Goal: Obtain resource: Obtain resource

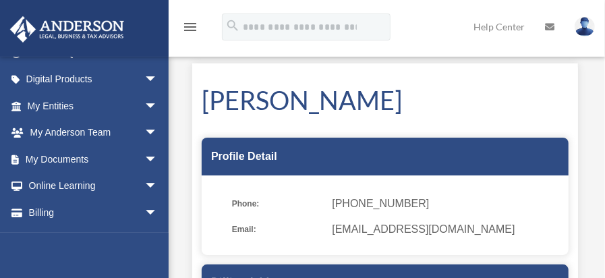
scroll to position [134, 0]
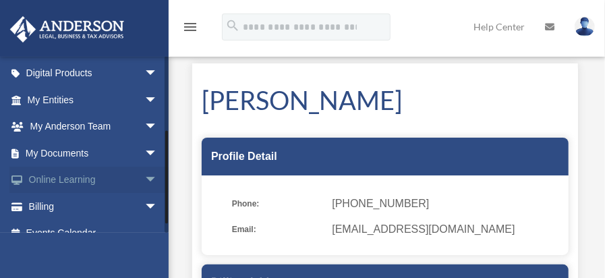
click at [65, 186] on link "Online Learning arrow_drop_down" at bounding box center [93, 180] width 169 height 27
click at [144, 179] on span "arrow_drop_down" at bounding box center [157, 181] width 27 height 28
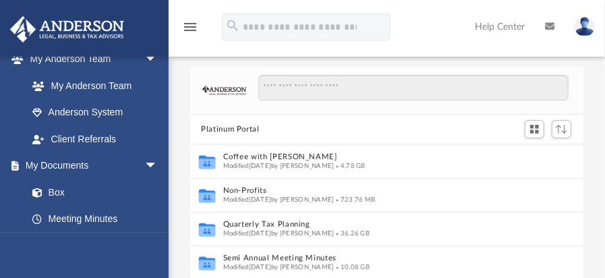
scroll to position [393, 0]
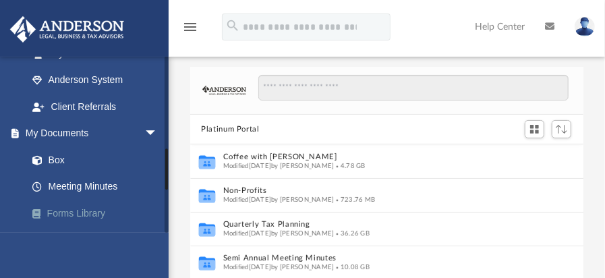
click at [47, 213] on link "Forms Library" at bounding box center [98, 213] width 159 height 27
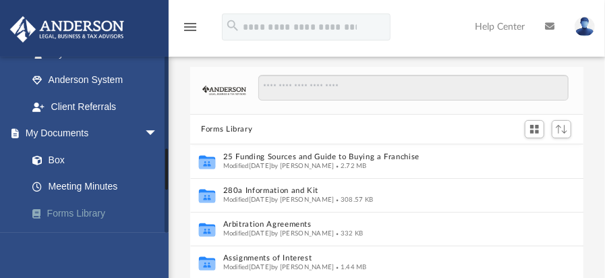
scroll to position [297, 383]
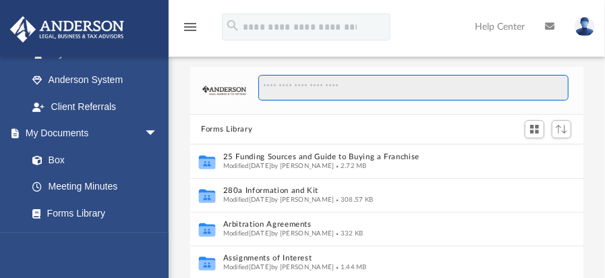
click at [280, 87] on input "Search files and folders" at bounding box center [413, 88] width 310 height 26
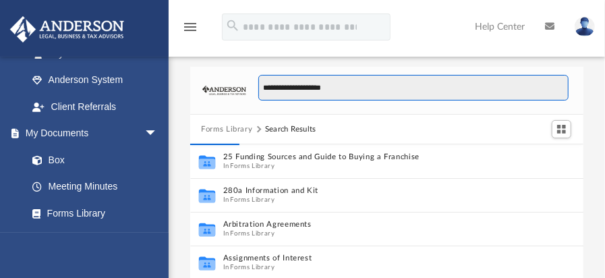
type input "**********"
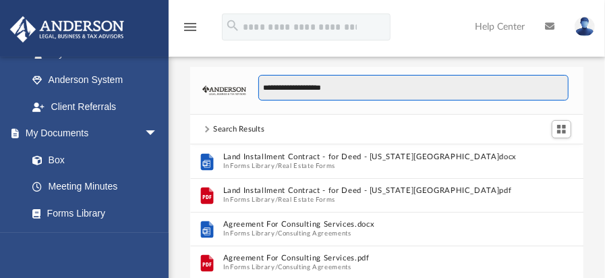
scroll to position [256, 383]
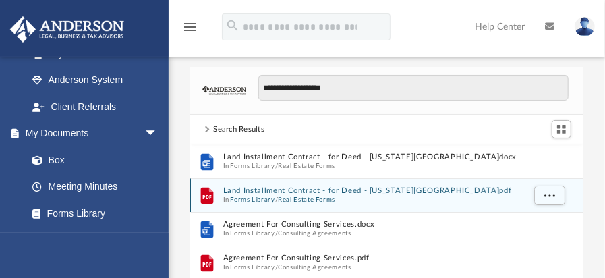
click at [231, 197] on button "Forms Library" at bounding box center [253, 200] width 45 height 9
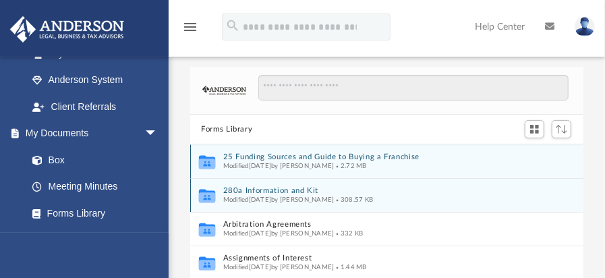
scroll to position [297, 383]
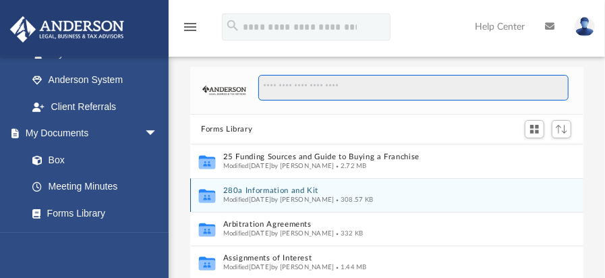
click at [276, 90] on input "Search files and folders" at bounding box center [413, 88] width 310 height 26
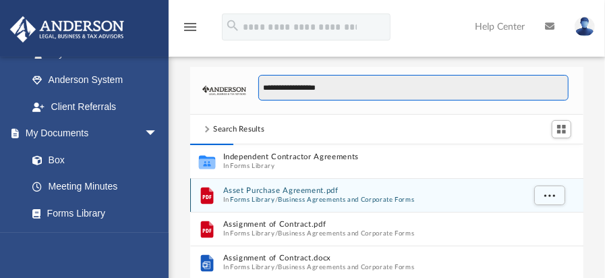
scroll to position [9, 10]
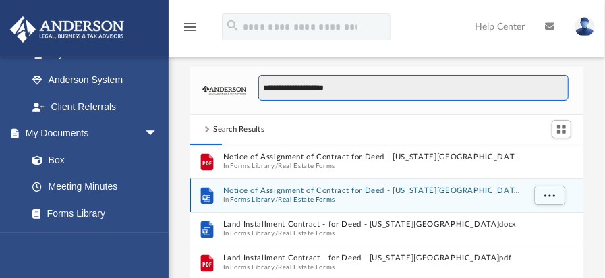
type input "**********"
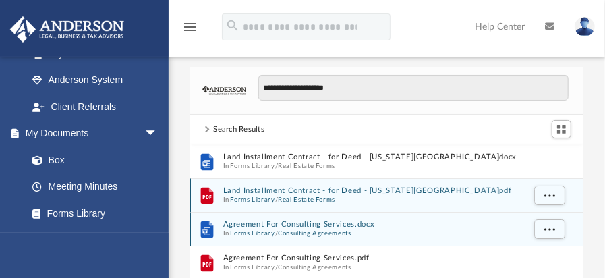
click at [244, 233] on button "Forms Library" at bounding box center [253, 233] width 45 height 9
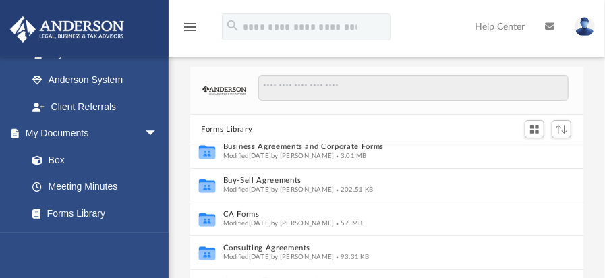
scroll to position [196, 0]
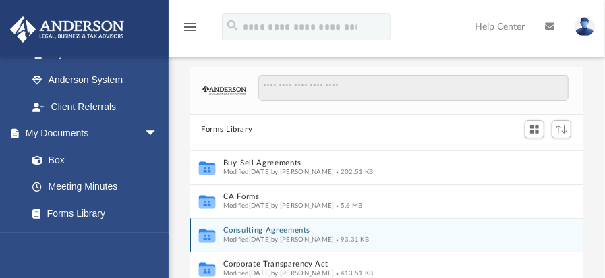
click at [239, 236] on span "Modified Wed Oct 5 2022 by Mary Acree" at bounding box center [278, 239] width 111 height 7
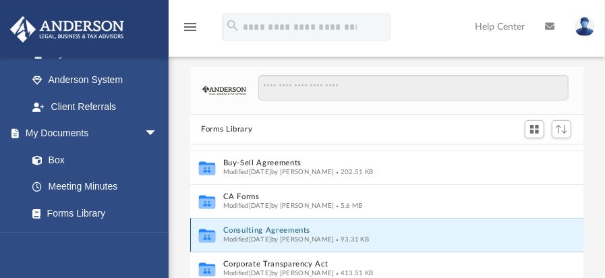
click at [465, 237] on div "Modified Wed Oct 5 2022 by Mary Acree 93.31 KB" at bounding box center [373, 239] width 300 height 9
click at [201, 229] on icon "grid" at bounding box center [207, 235] width 16 height 13
click at [465, 231] on button "Consulting Agreements" at bounding box center [373, 231] width 300 height 9
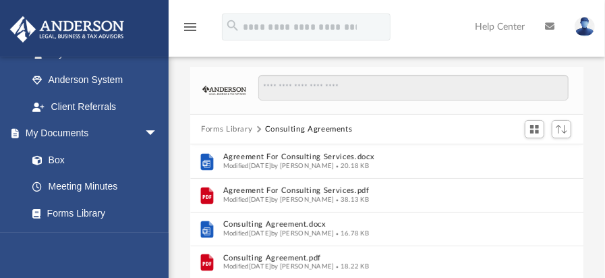
scroll to position [0, 0]
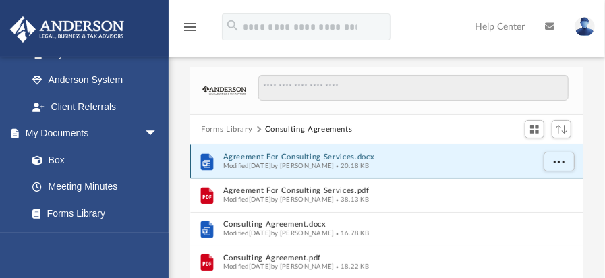
click at [324, 160] on button "Agreement For Consulting Services.docx" at bounding box center [378, 157] width 310 height 9
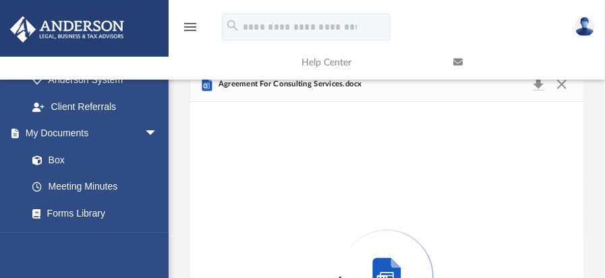
click at [324, 160] on div "Preview" at bounding box center [386, 276] width 393 height 348
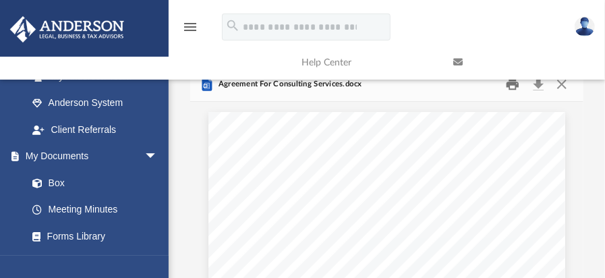
click at [516, 92] on button "Print" at bounding box center [512, 84] width 27 height 21
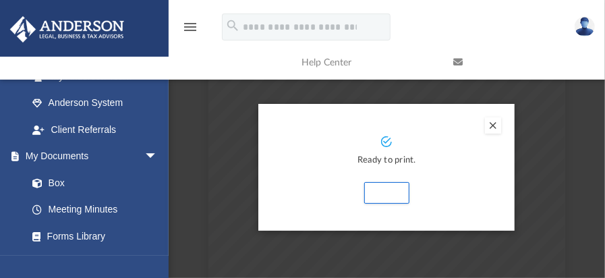
scroll to position [67, 0]
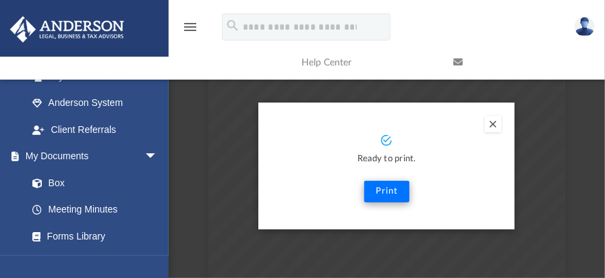
click at [387, 199] on button "Print" at bounding box center [386, 192] width 45 height 22
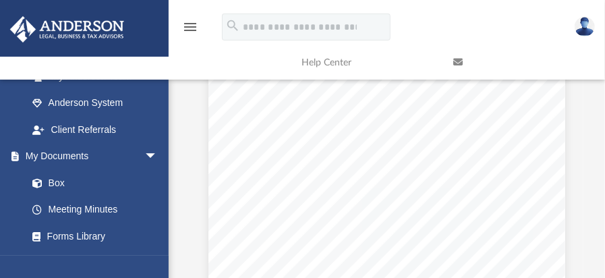
scroll to position [0, 0]
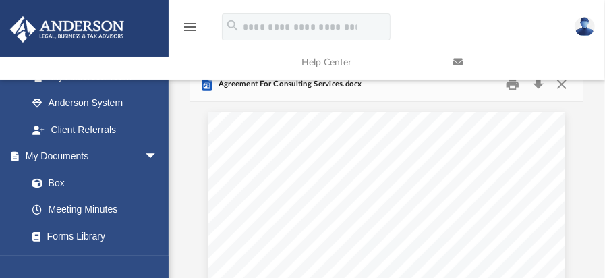
click at [562, 88] on link at bounding box center [519, 62] width 152 height 53
click at [563, 90] on button "Close" at bounding box center [562, 84] width 24 height 21
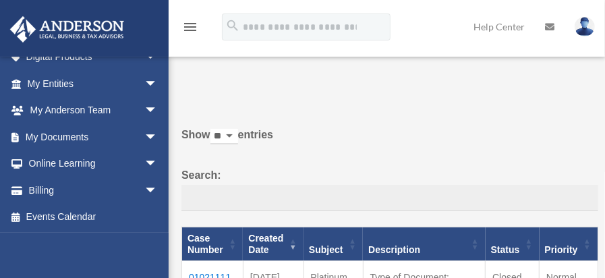
scroll to position [85, 0]
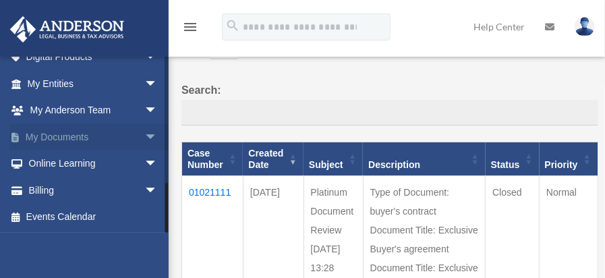
click at [144, 134] on span "arrow_drop_down" at bounding box center [157, 137] width 27 height 28
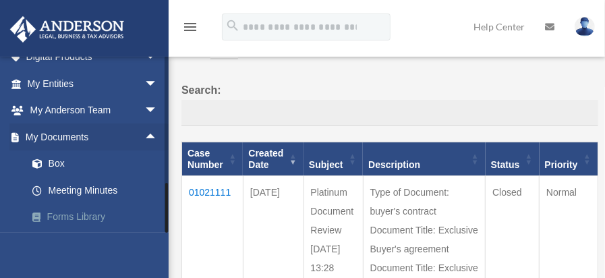
click at [54, 223] on link "Forms Library" at bounding box center [98, 217] width 159 height 27
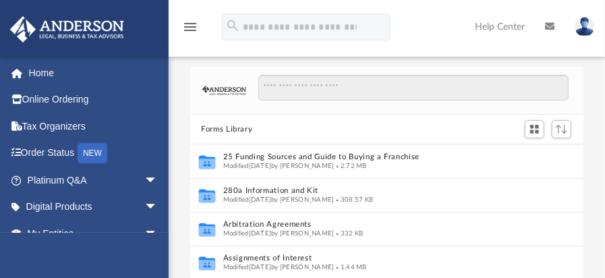
scroll to position [297, 383]
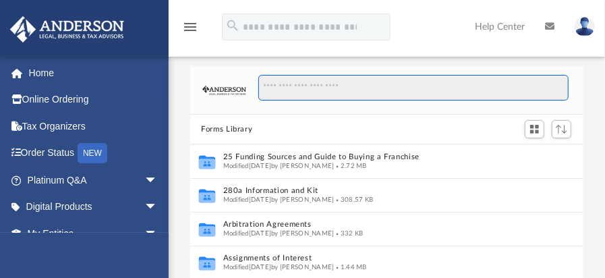
click at [272, 88] on input "Search files and folders" at bounding box center [413, 88] width 310 height 26
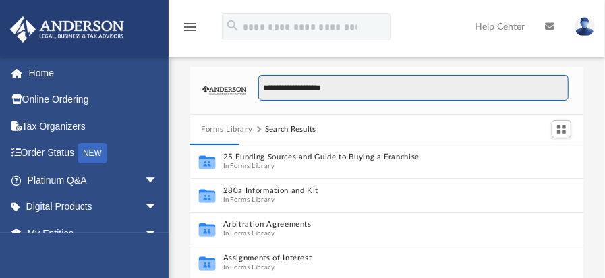
type input "**********"
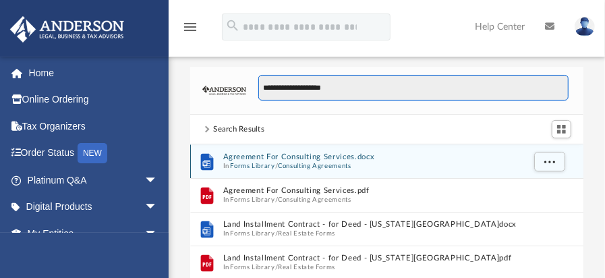
scroll to position [9, 10]
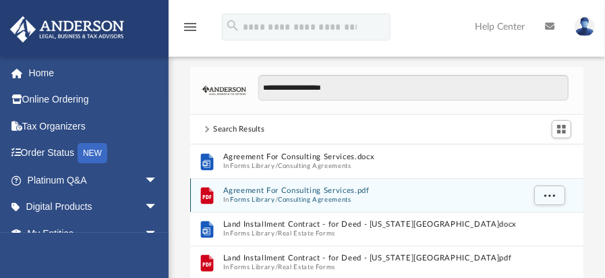
click at [237, 198] on button "Forms Library" at bounding box center [253, 200] width 45 height 9
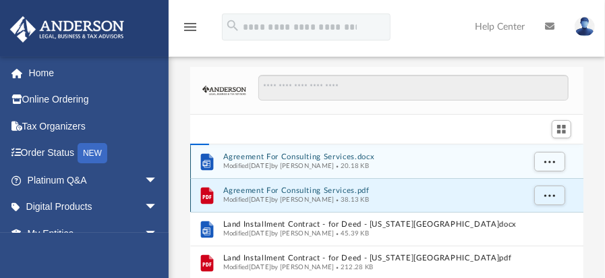
scroll to position [297, 383]
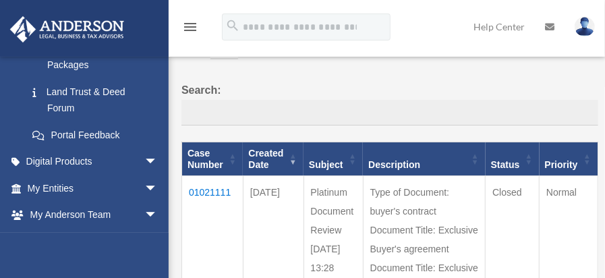
scroll to position [395, 0]
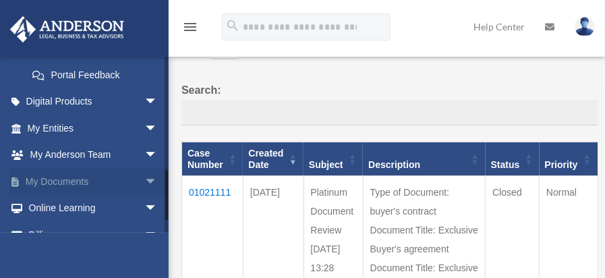
click at [61, 186] on link "My Documents arrow_drop_down" at bounding box center [93, 181] width 169 height 27
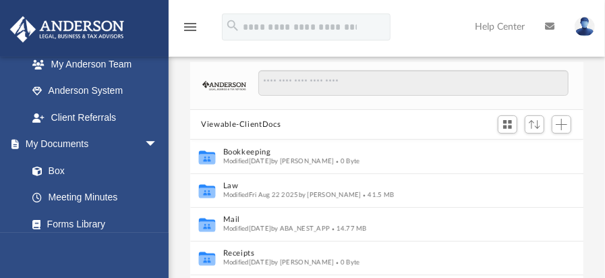
scroll to position [383, 0]
click at [57, 225] on link "Forms Library" at bounding box center [98, 223] width 159 height 27
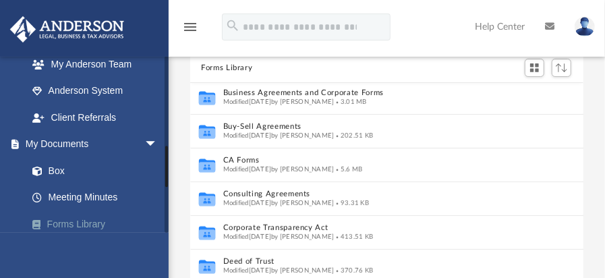
scroll to position [194, 0]
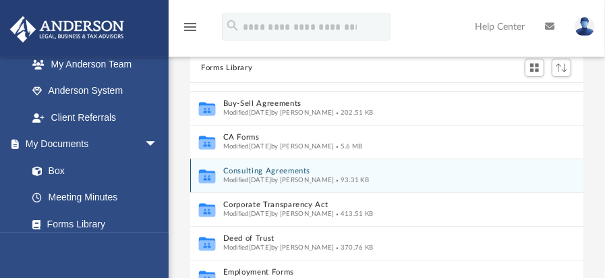
click at [233, 178] on span "Modified Wed Oct 5 2022 by Mary Acree" at bounding box center [278, 180] width 111 height 7
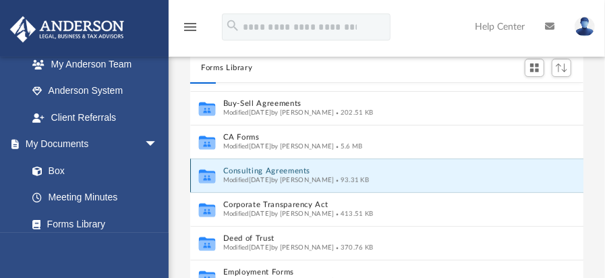
click at [270, 180] on span "Modified Wed Oct 5 2022 by Mary Acree" at bounding box center [278, 180] width 111 height 7
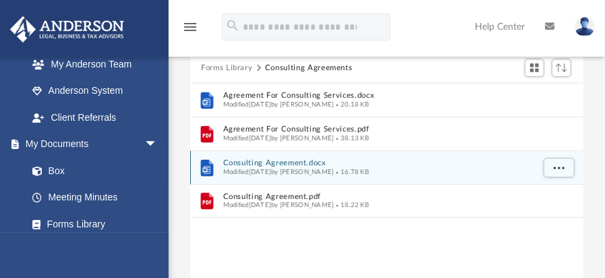
click at [226, 170] on span "Modified Wed Oct 5 2022 by Mary Acree" at bounding box center [278, 172] width 111 height 7
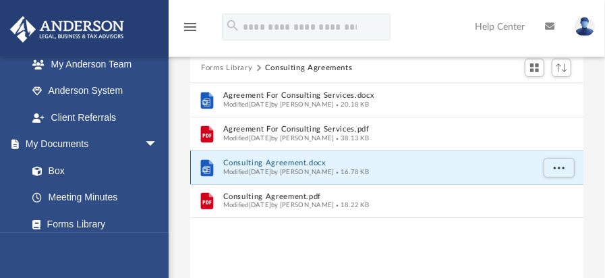
click at [320, 165] on button "Consulting Agreement.docx" at bounding box center [378, 163] width 310 height 9
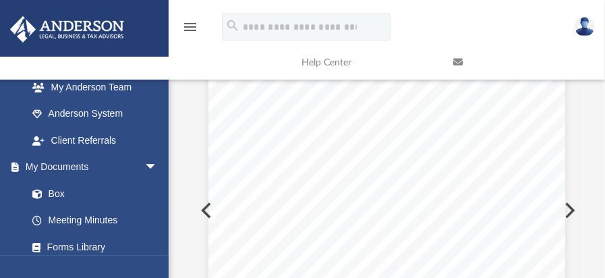
scroll to position [102, 0]
click at [208, 175] on div "AGREEMENT FOR CONSULTING SERVICES This agreement is entered into by and between…" at bounding box center [386, 241] width 357 height 462
click at [209, 190] on div "AGREEMENT FOR CONSULTING SERVICES This agreement is entered into by and between…" at bounding box center [386, 241] width 357 height 462
click at [208, 177] on div "AGREEMENT FOR CONSULTING SERVICES This agreement is entered into by and between…" at bounding box center [386, 241] width 357 height 462
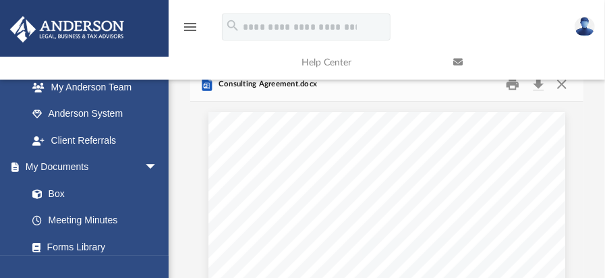
click at [565, 87] on link at bounding box center [519, 62] width 152 height 53
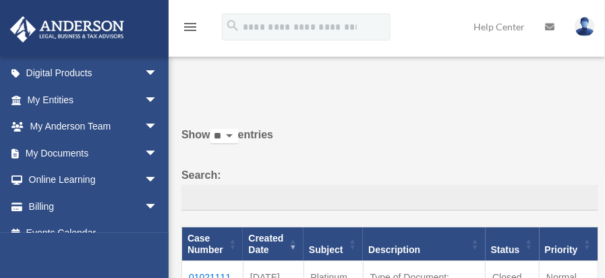
scroll to position [423, 0]
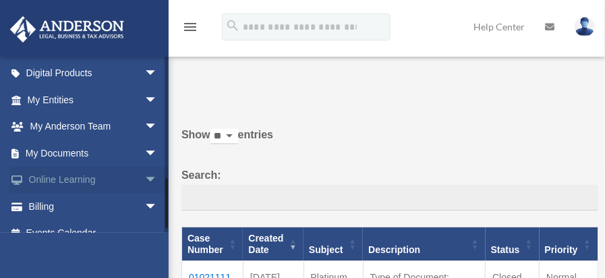
click at [144, 183] on span "arrow_drop_down" at bounding box center [157, 181] width 27 height 28
click at [58, 208] on link "Courses" at bounding box center [98, 206] width 159 height 27
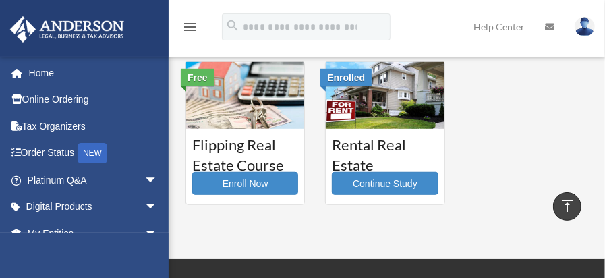
scroll to position [310, 0]
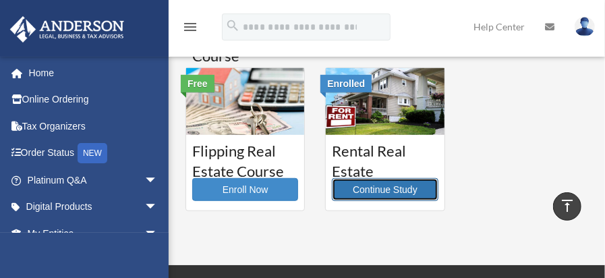
click at [403, 193] on link "Continue Study" at bounding box center [385, 189] width 106 height 23
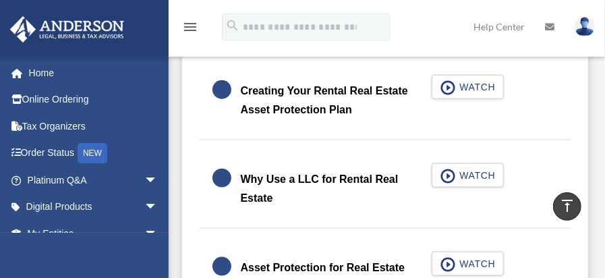
scroll to position [600, 0]
